Goal: Task Accomplishment & Management: Manage account settings

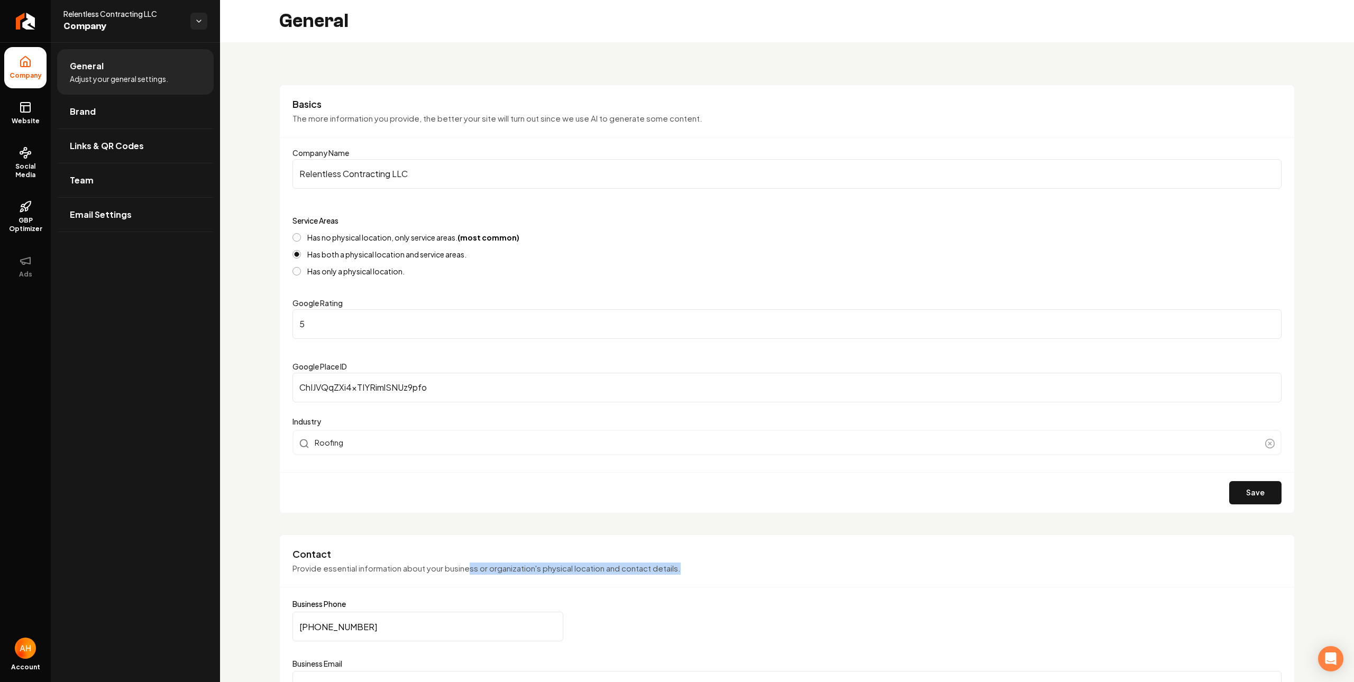
scroll to position [380, 0]
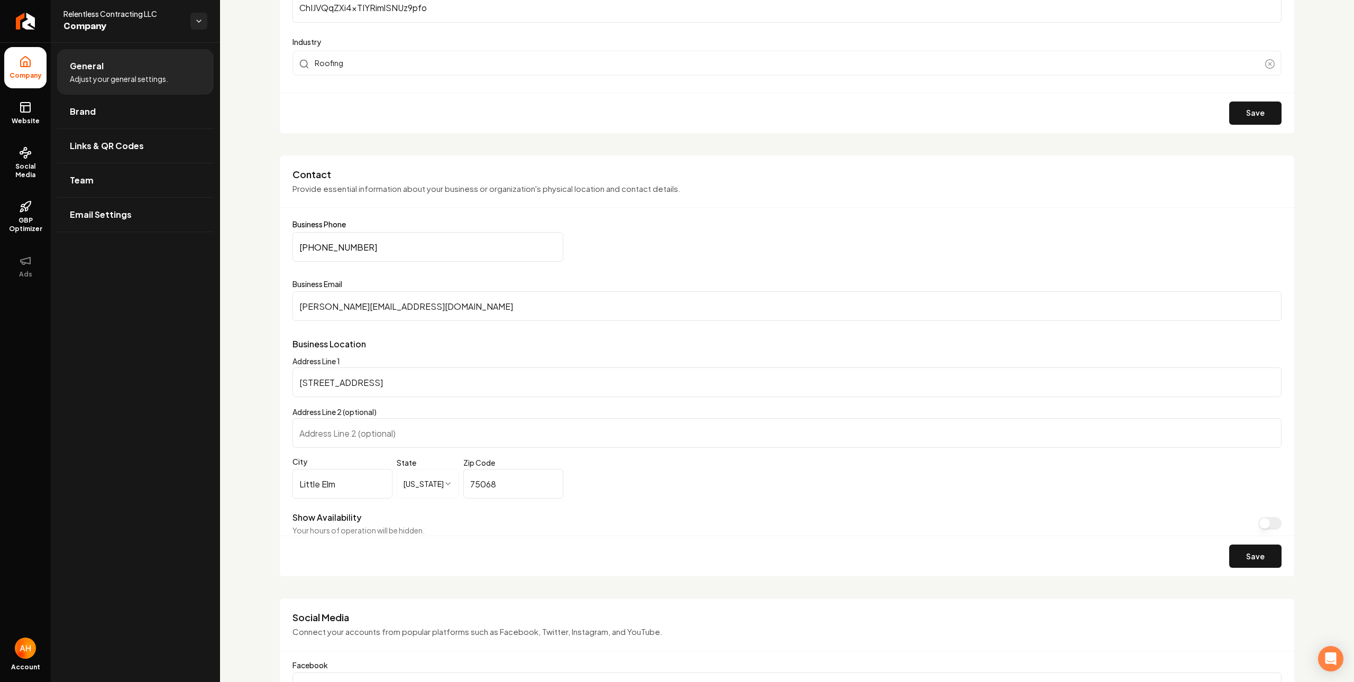
click at [481, 131] on div "Save" at bounding box center [787, 113] width 1015 height 41
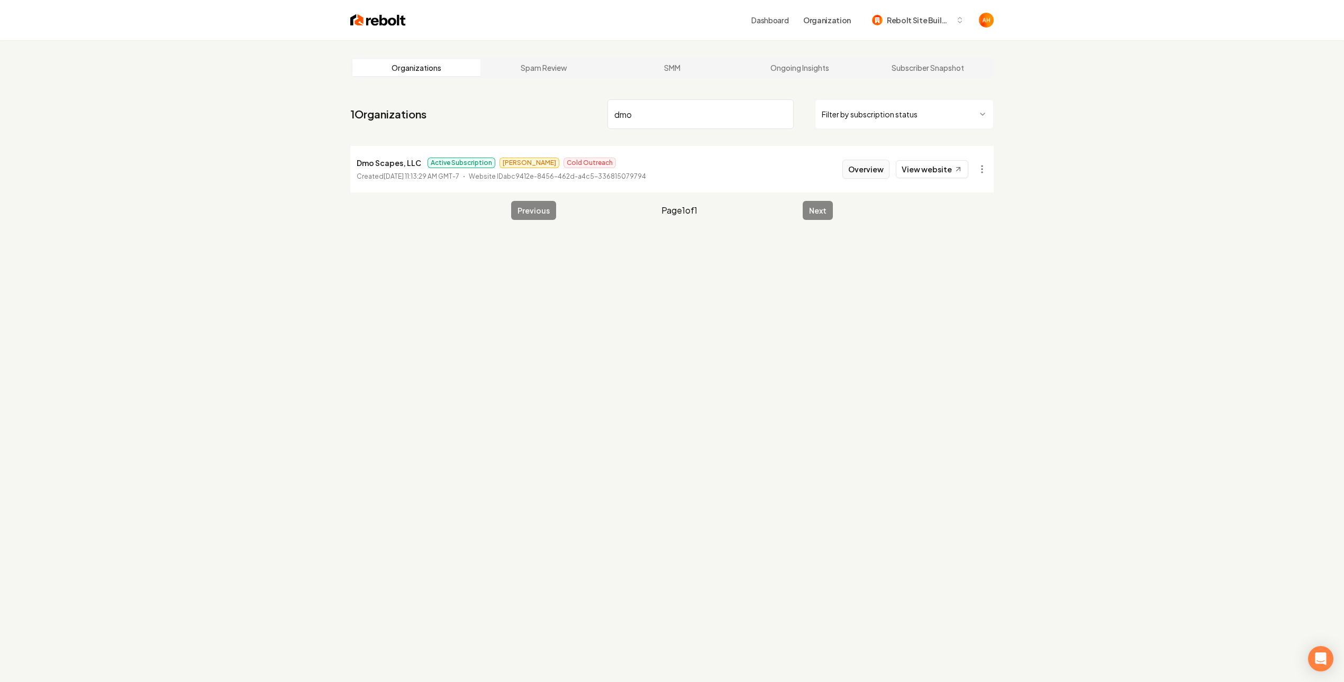
type input "dmo"
click at [859, 162] on button "Overview" at bounding box center [865, 169] width 47 height 19
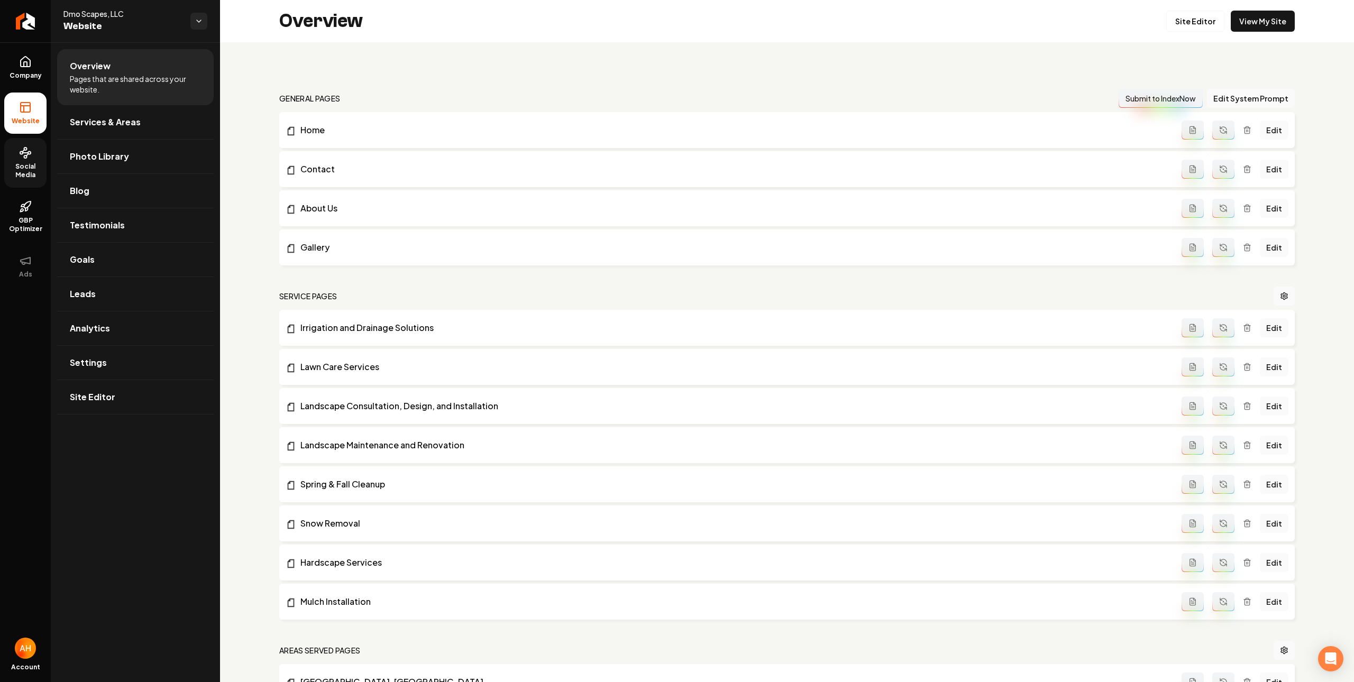
click at [24, 157] on circle at bounding box center [25, 157] width 3 height 3
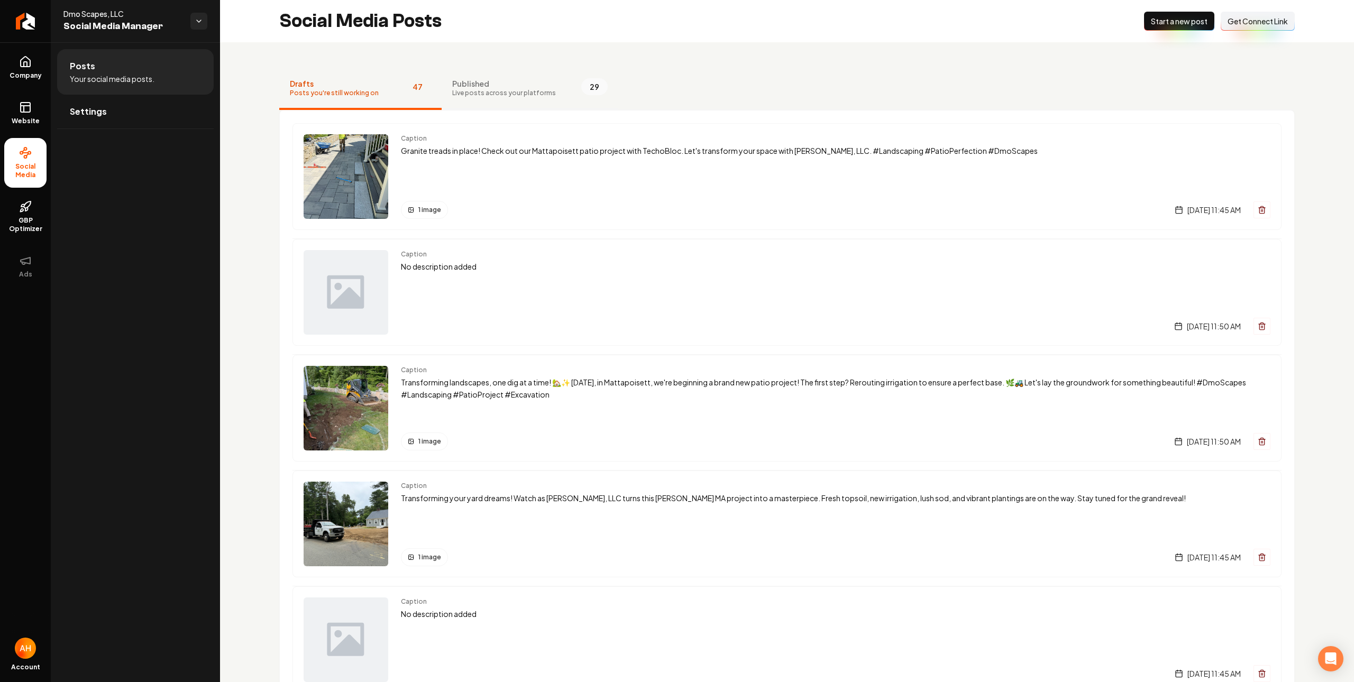
click at [482, 102] on button "Published Live posts across your platforms 29" at bounding box center [530, 89] width 177 height 42
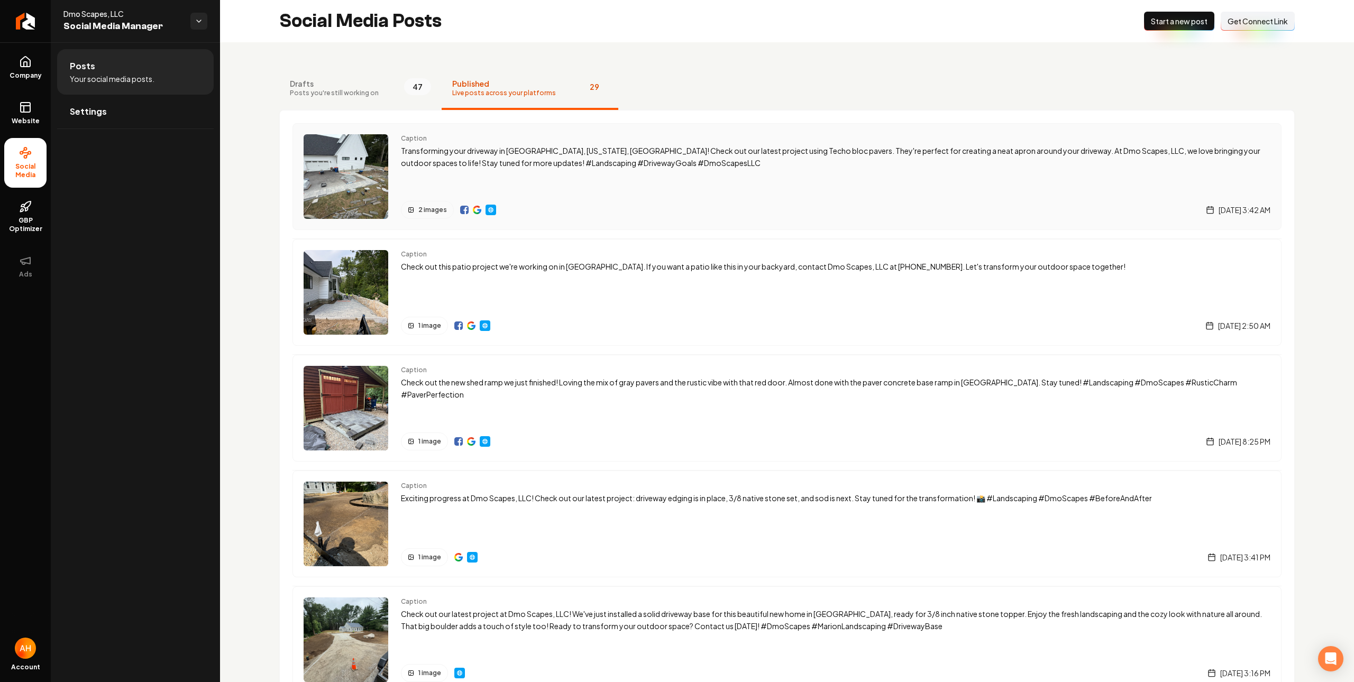
click at [542, 178] on div "Caption Transforming your driveway in [GEOGRAPHIC_DATA], [US_STATE], [GEOGRAPHI…" at bounding box center [836, 176] width 870 height 85
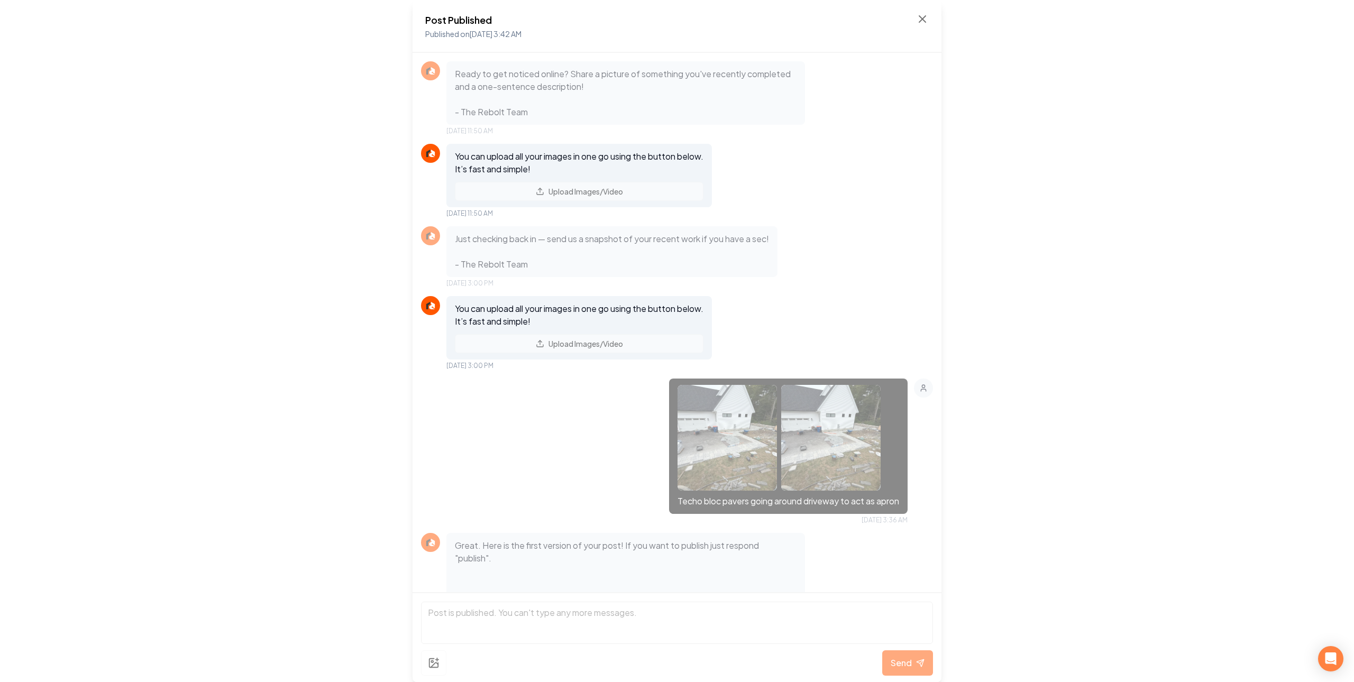
scroll to position [174, 0]
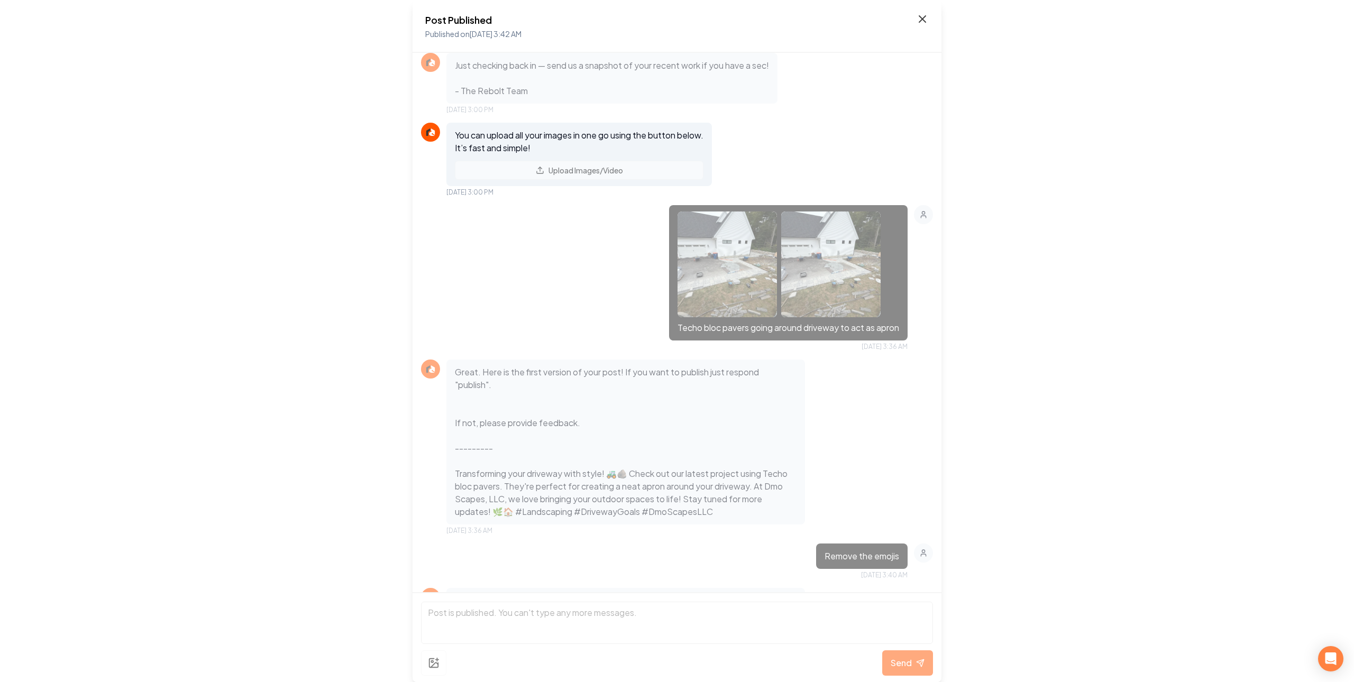
click at [926, 22] on icon at bounding box center [922, 19] width 13 height 13
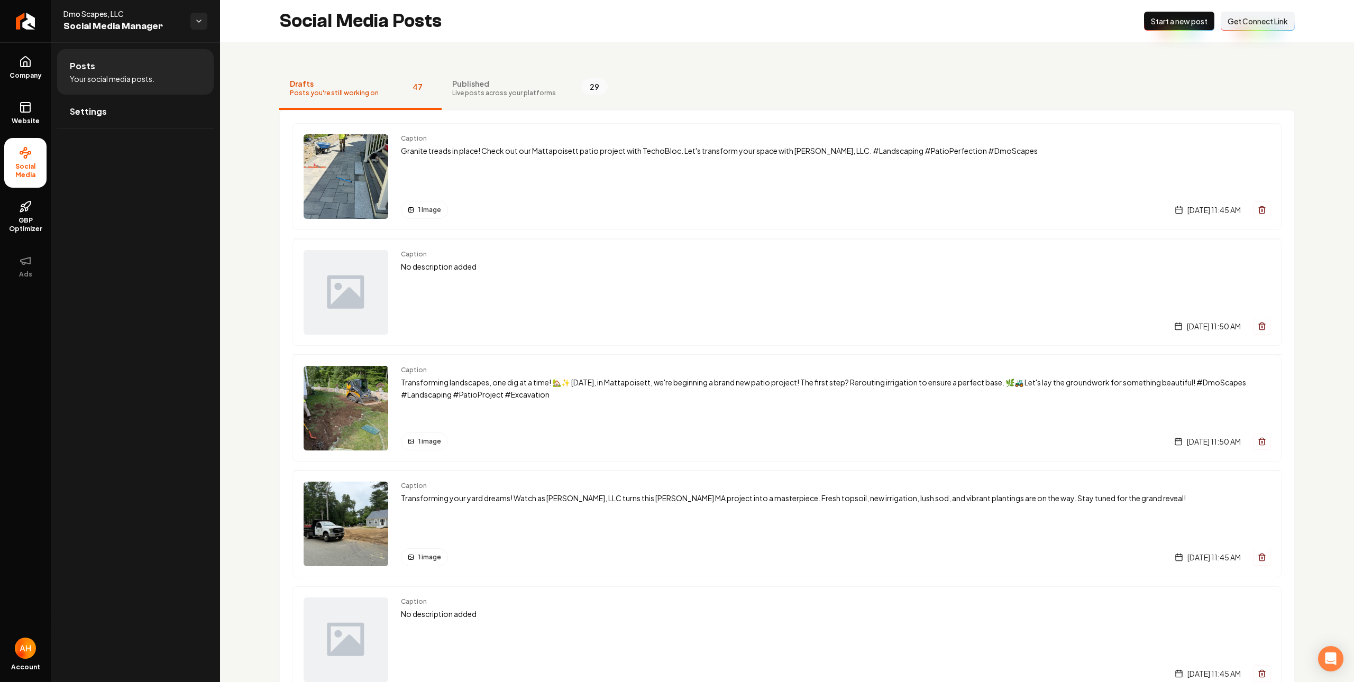
click at [693, 21] on div "Social Media Posts New Post Start a new post Connect Link Get Connect Link" at bounding box center [787, 21] width 1134 height 42
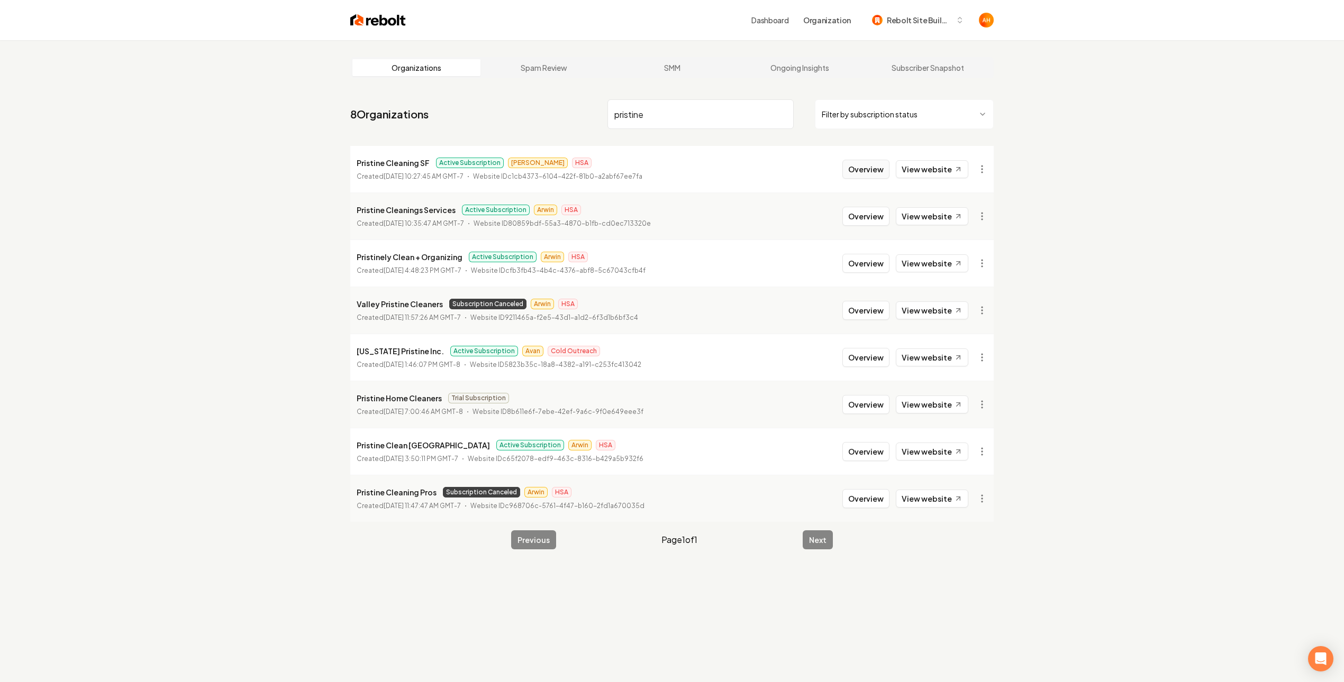
type input "pristine"
click at [885, 167] on button "Overview" at bounding box center [865, 169] width 47 height 19
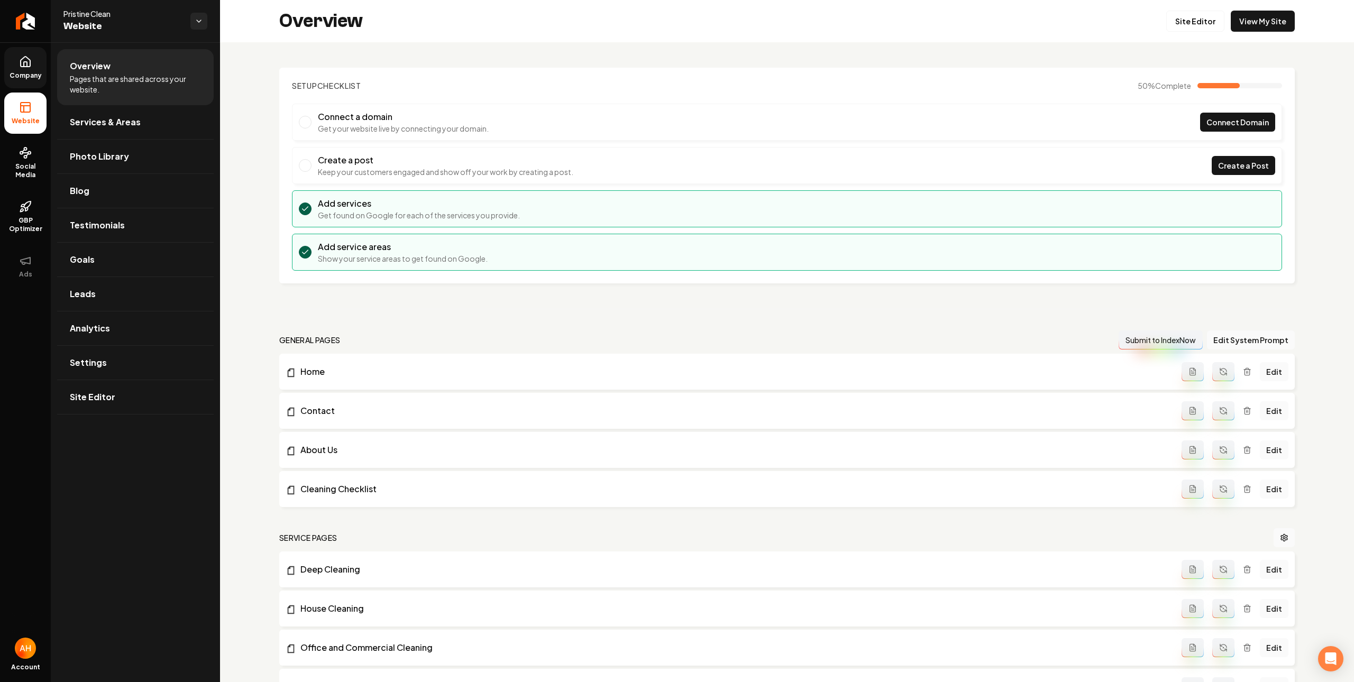
click at [23, 70] on link "Company" at bounding box center [25, 67] width 42 height 41
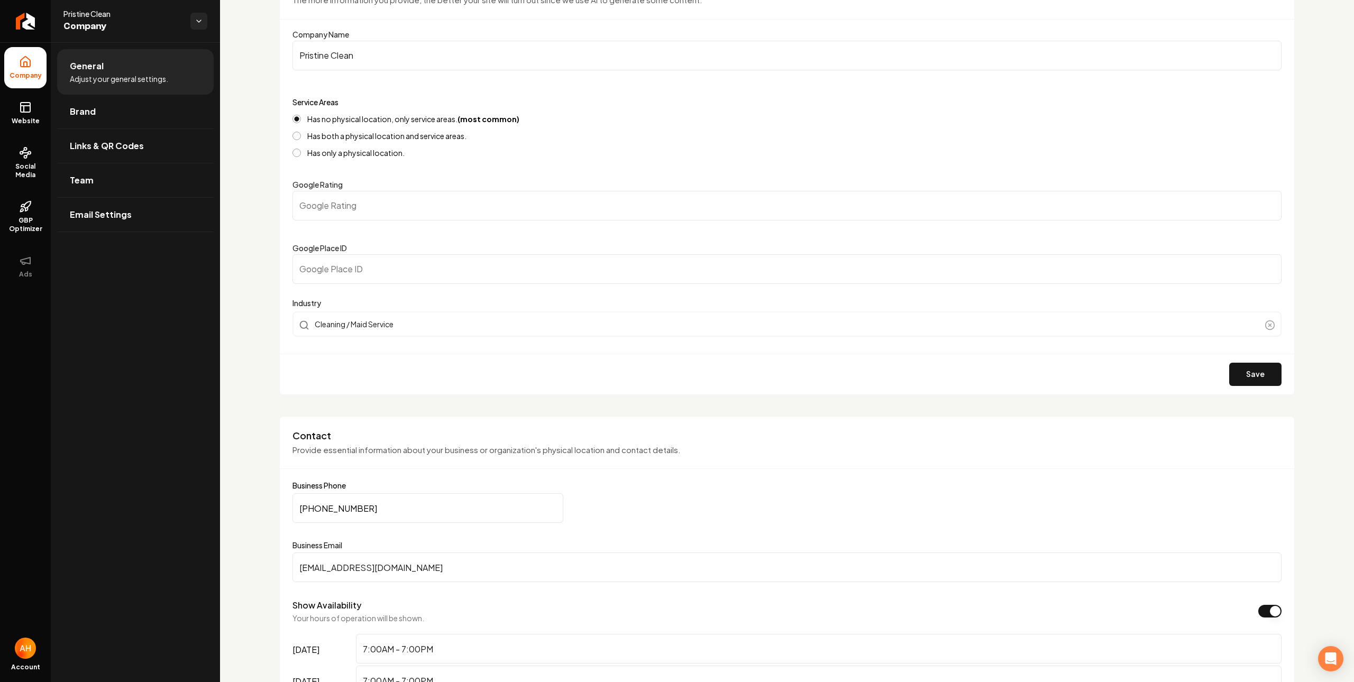
scroll to position [354, 0]
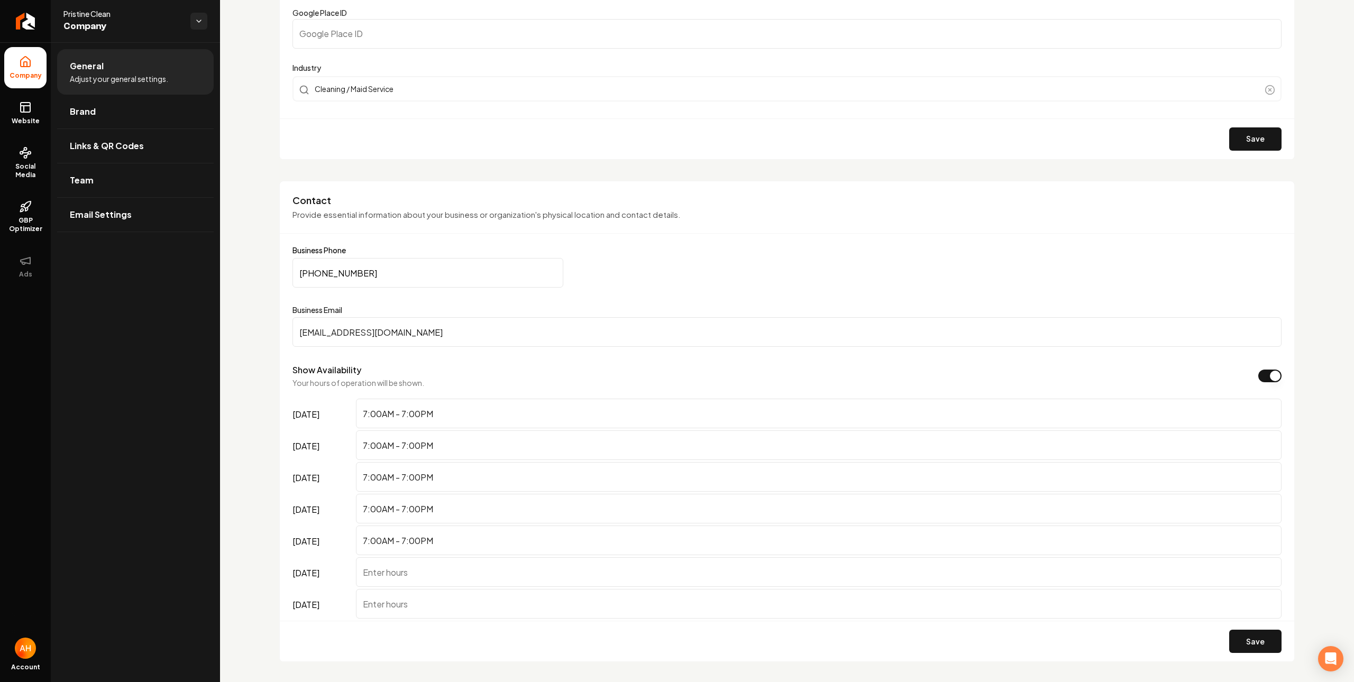
click at [452, 281] on input "[PHONE_NUMBER]" at bounding box center [428, 273] width 271 height 30
paste input "15) 619-5205"
type input "[PHONE_NUMBER]"
click at [475, 324] on input "[EMAIL_ADDRESS][DOMAIN_NAME]" at bounding box center [787, 332] width 989 height 30
paste input "sf"
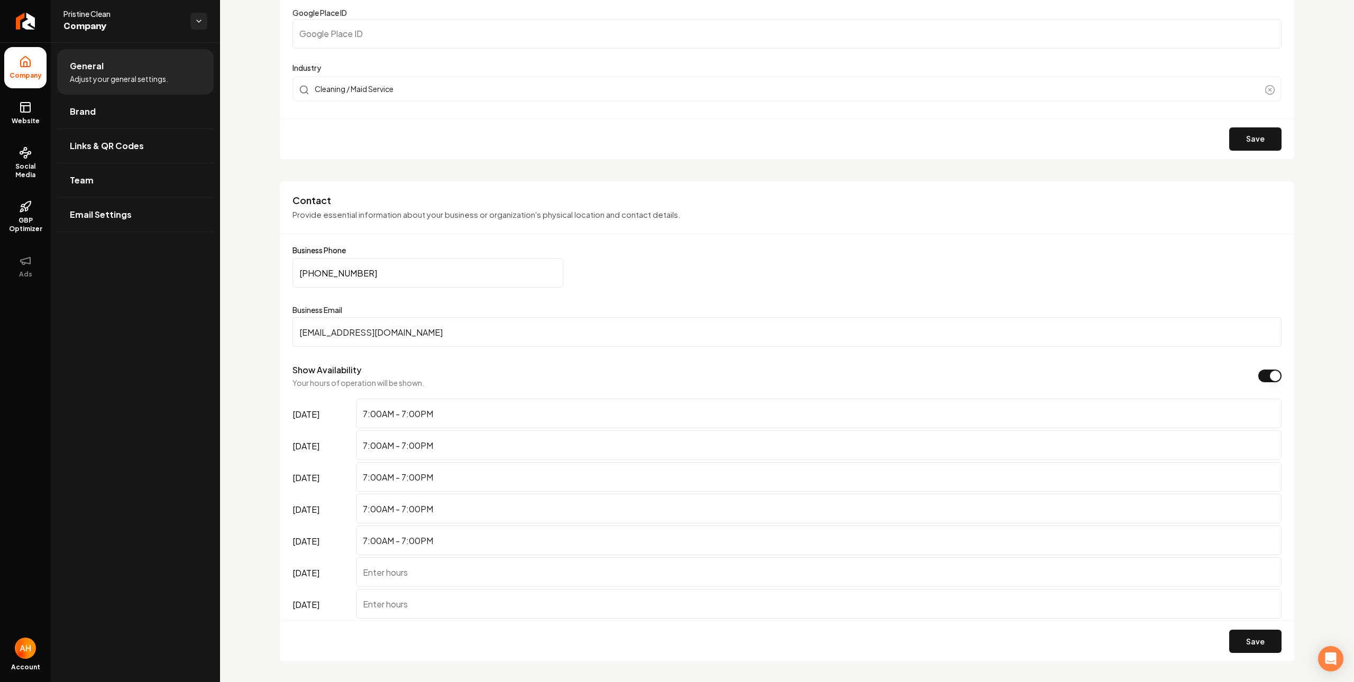
type input "[EMAIL_ADDRESS][DOMAIN_NAME]"
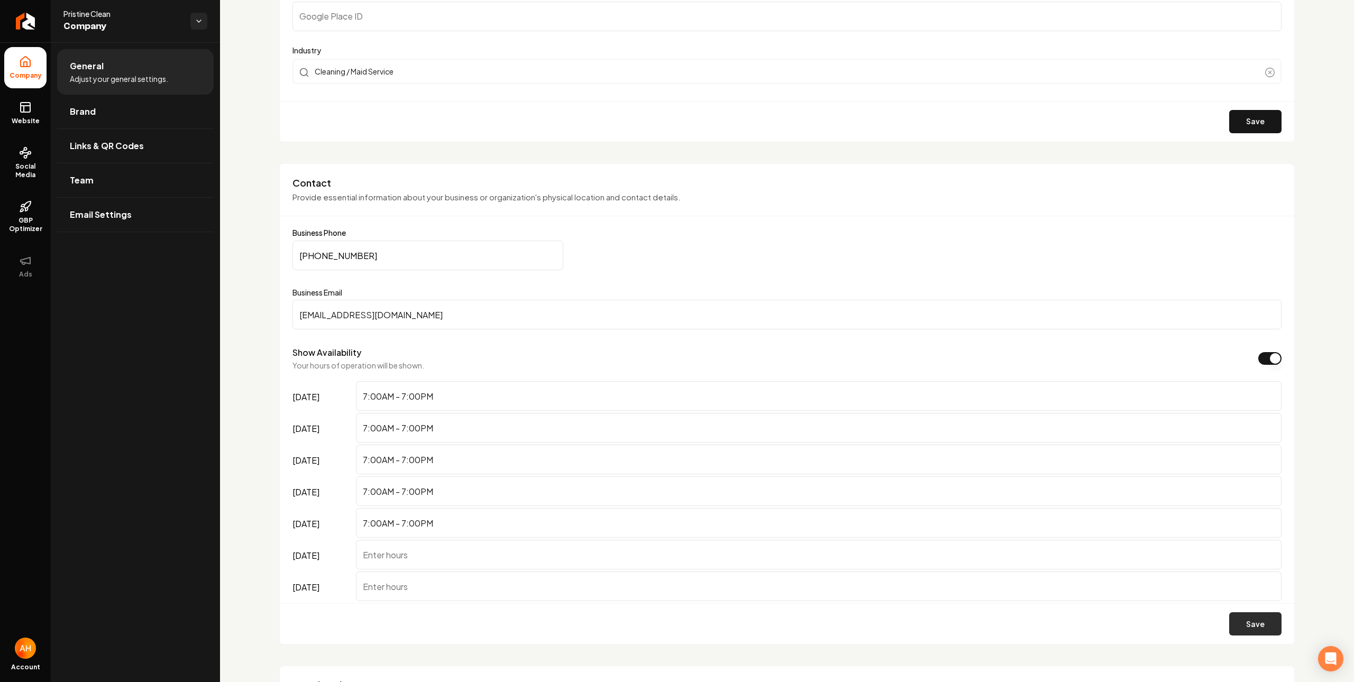
click at [1242, 615] on button "Save" at bounding box center [1256, 624] width 52 height 23
click at [516, 261] on input "[PHONE_NUMBER]" at bounding box center [428, 256] width 271 height 30
click at [488, 168] on div "Contact Provide essential information about your business or organization's phy…" at bounding box center [787, 404] width 1016 height 482
click at [35, 116] on link "Website" at bounding box center [25, 113] width 42 height 41
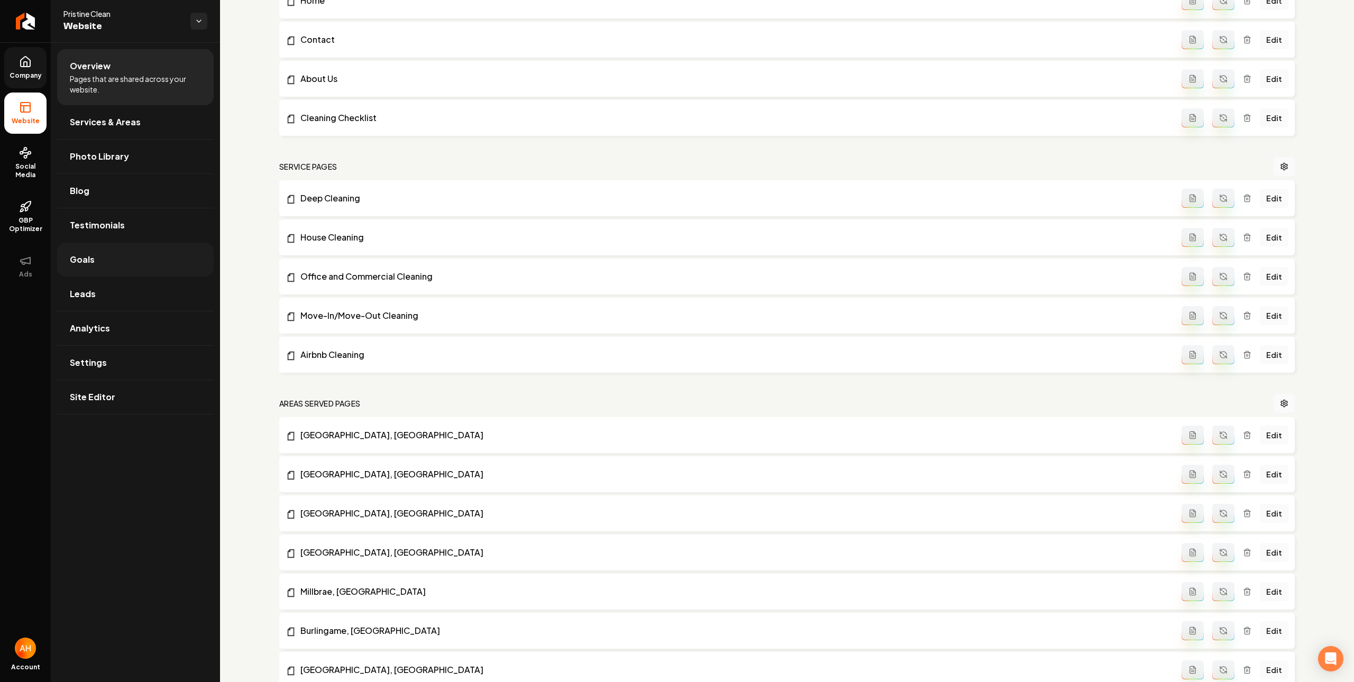
click at [131, 251] on link "Goals" at bounding box center [135, 260] width 157 height 34
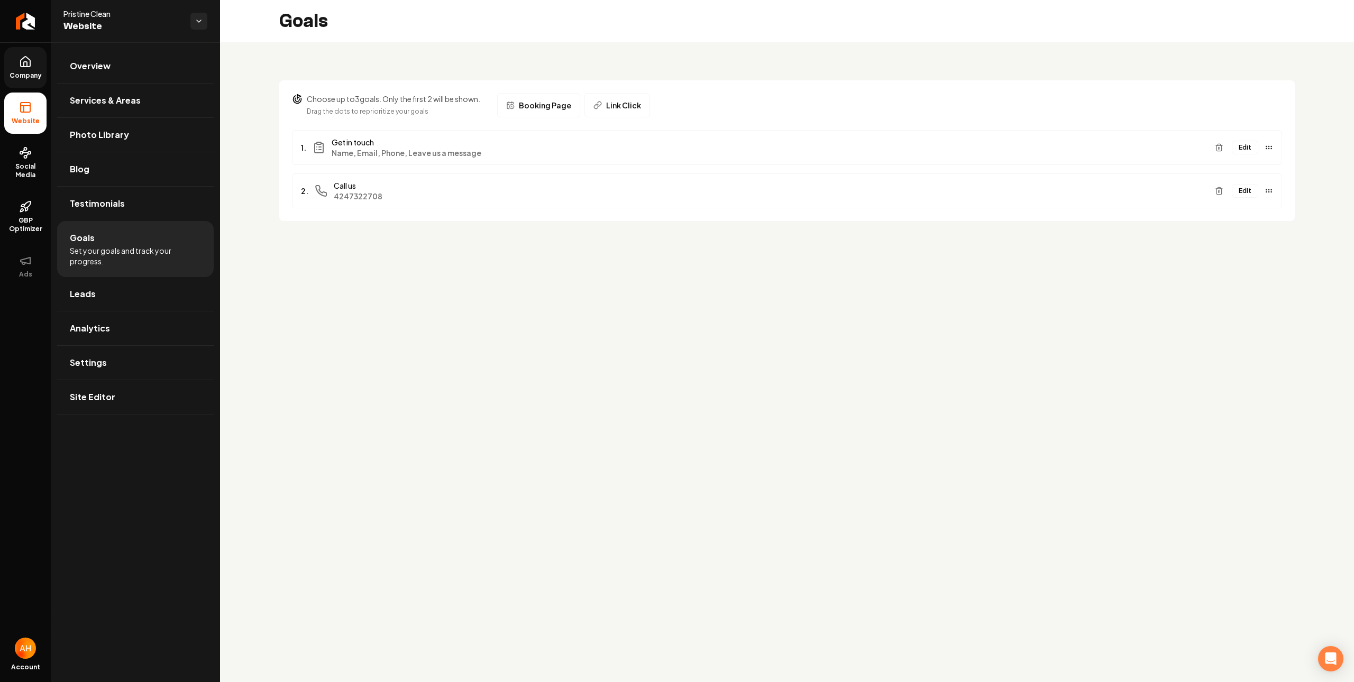
click at [1237, 195] on button "Edit" at bounding box center [1245, 191] width 26 height 14
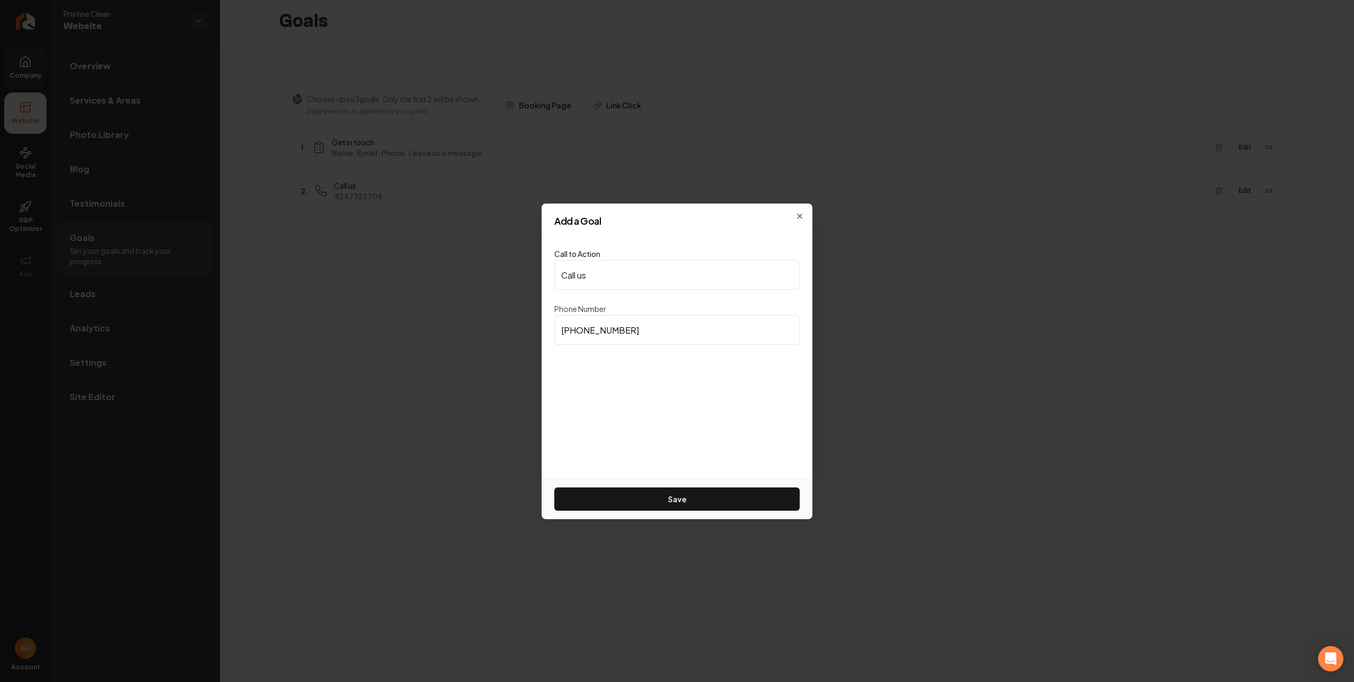
click at [666, 339] on input "[PHONE_NUMBER]" at bounding box center [676, 330] width 245 height 30
paste input "15) 619-5205"
type input "[PHONE_NUMBER]"
click at [717, 483] on div "Save" at bounding box center [677, 499] width 271 height 41
click at [720, 488] on button "Save" at bounding box center [676, 499] width 245 height 23
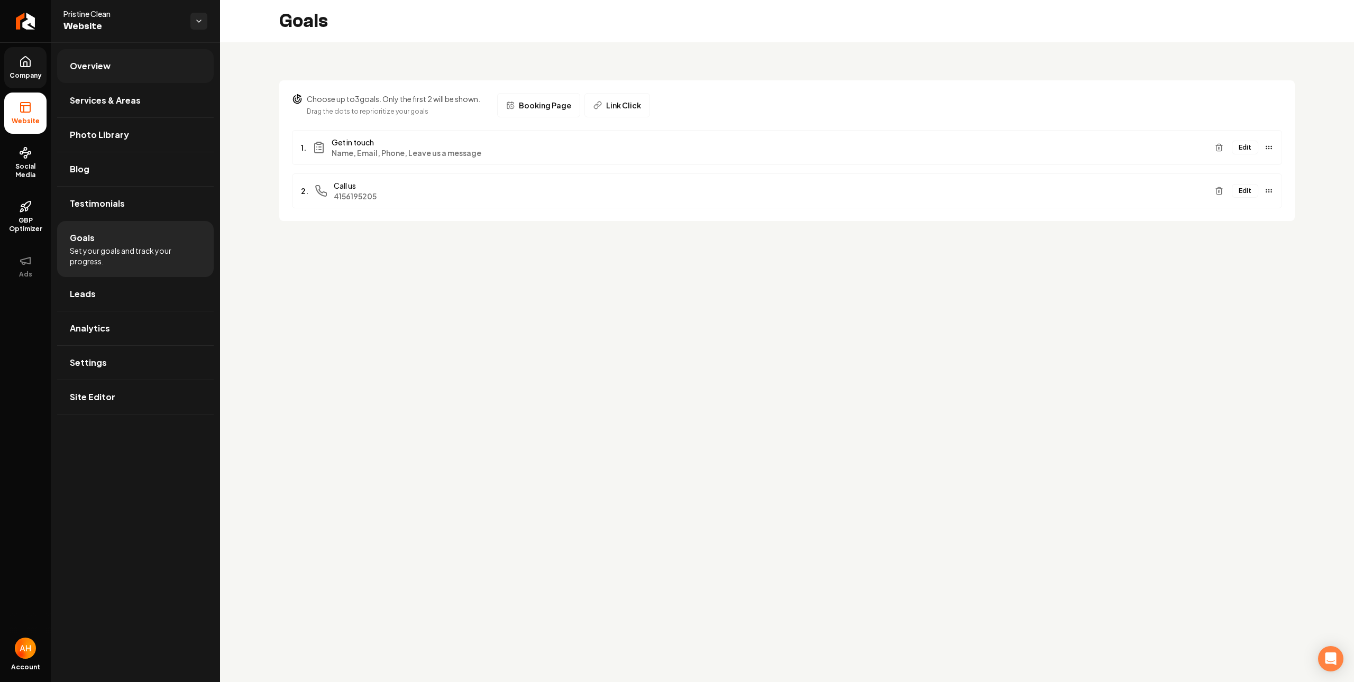
click at [111, 72] on link "Overview" at bounding box center [135, 66] width 157 height 34
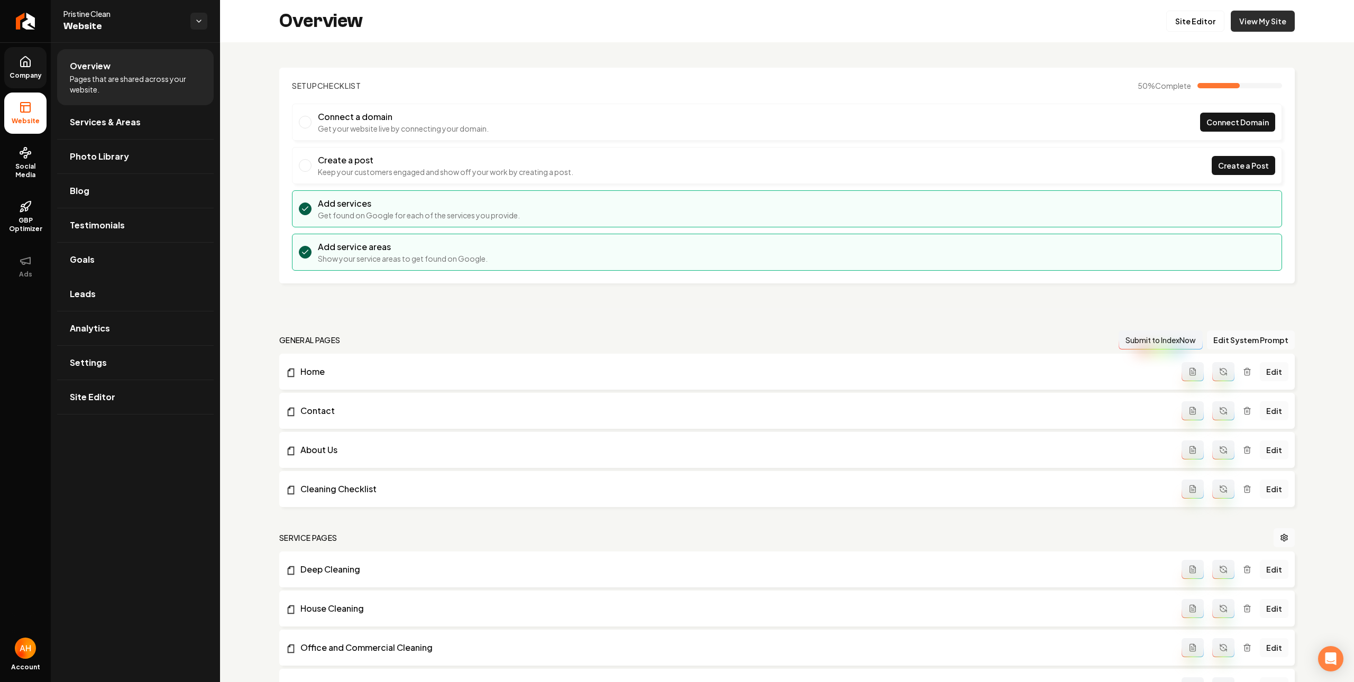
click at [1252, 21] on link "View My Site" at bounding box center [1263, 21] width 64 height 21
